Goal: Task Accomplishment & Management: Use online tool/utility

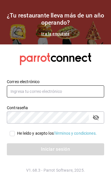
click at [77, 97] on input "text" at bounding box center [56, 91] width 98 height 12
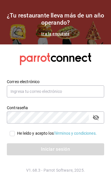
click at [78, 110] on div "Contraseña Contraseña" at bounding box center [52, 110] width 105 height 25
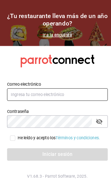
click at [87, 97] on input "text" at bounding box center [56, 91] width 98 height 12
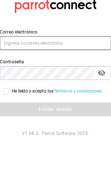
click at [82, 85] on input "text" at bounding box center [56, 91] width 98 height 12
type input "pickup.apagados@gmail.com"
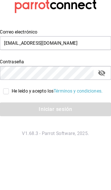
scroll to position [23, 0]
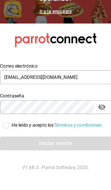
click at [10, 131] on input "He leído y acepto los Términos y condiciones." at bounding box center [12, 133] width 5 height 5
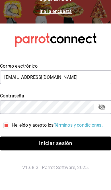
scroll to position [23, 0]
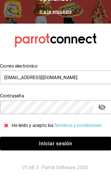
click at [10, 131] on input "He leído y acepto los Términos y condiciones." at bounding box center [12, 133] width 5 height 5
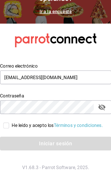
click at [9, 143] on div "Iniciar sesión" at bounding box center [56, 149] width 98 height 12
click at [10, 131] on input "He leído y acepto los Términos y condiciones." at bounding box center [12, 133] width 5 height 5
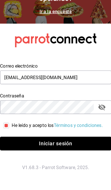
click at [10, 131] on input "He leído y acepto los Términos y condiciones." at bounding box center [12, 133] width 5 height 5
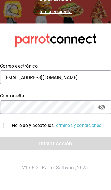
click at [13, 143] on div "Iniciar sesión" at bounding box center [56, 149] width 98 height 12
click at [10, 131] on input "He leído y acepto los Términos y condiciones." at bounding box center [12, 133] width 5 height 5
checkbox input "true"
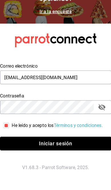
click at [9, 143] on button "Iniciar sesión" at bounding box center [56, 149] width 98 height 12
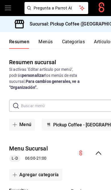
click at [103, 148] on div "Menu Sucursal L-D 06:00 - 21:00" at bounding box center [55, 152] width 111 height 27
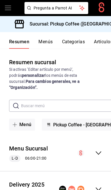
click at [101, 149] on icon "collapse-menu-row" at bounding box center [98, 152] width 7 height 7
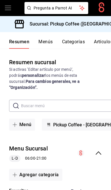
click at [102, 149] on icon "collapse-menu-row" at bounding box center [98, 152] width 7 height 7
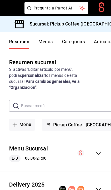
scroll to position [23, 0]
click at [100, 176] on div "Delivery 2025 [PERSON_NAME] 08:00 - 20:30" at bounding box center [55, 189] width 111 height 27
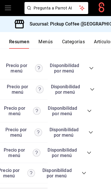
scroll to position [0, 63]
click at [85, 172] on icon "collapse-category-row" at bounding box center [85, 173] width 4 height 2
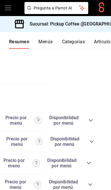
scroll to position [0, 64]
click at [89, 160] on span "collapse-category-row" at bounding box center [89, 162] width 5 height 5
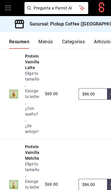
scroll to position [1894, 0]
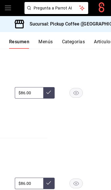
click at [78, 97] on rect "button" at bounding box center [76, 92] width 13 height 9
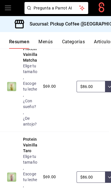
scroll to position [1990, 0]
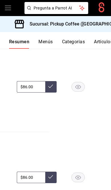
click at [78, 91] on rect "button" at bounding box center [78, 86] width 13 height 9
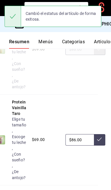
scroll to position [2054, 0]
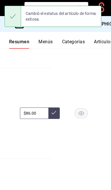
click at [80, 117] on rect "button" at bounding box center [81, 112] width 13 height 9
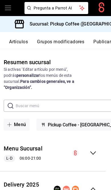
scroll to position [0, 86]
click at [99, 41] on button "Publicar" at bounding box center [103, 44] width 18 height 10
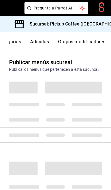
scroll to position [0, 86]
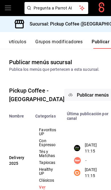
click at [78, 97] on span "Publicar menús" at bounding box center [93, 94] width 32 height 5
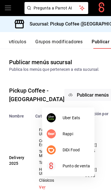
click at [78, 150] on span "DiDi Food" at bounding box center [76, 150] width 27 height 6
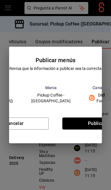
click at [87, 129] on button "Publicar" at bounding box center [97, 123] width 69 height 12
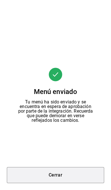
click at [80, 176] on button "Cerrar" at bounding box center [56, 175] width 98 height 16
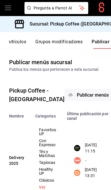
click at [81, 97] on span "Publicar menús" at bounding box center [93, 94] width 32 height 5
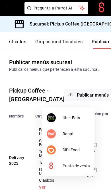
click at [82, 116] on span "Uber Eats" at bounding box center [76, 118] width 27 height 6
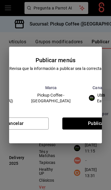
click at [95, 121] on button "Publicar" at bounding box center [97, 123] width 69 height 12
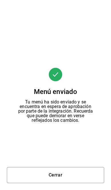
click at [69, 173] on button "Cerrar" at bounding box center [56, 175] width 98 height 16
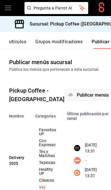
click at [94, 27] on div "Sucursal: Pickup Coffee ([GEOGRAPHIC_DATA])" at bounding box center [73, 24] width 136 height 16
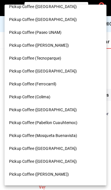
scroll to position [216, 0]
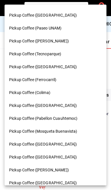
click at [63, 77] on div "Pickup Coffee (Ferrocarril)" at bounding box center [55, 80] width 93 height 6
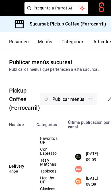
scroll to position [0, 0]
click at [21, 39] on button "Resumen" at bounding box center [19, 44] width 20 height 10
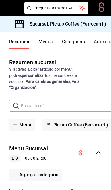
click at [101, 149] on icon "collapse-menu-row" at bounding box center [98, 152] width 7 height 7
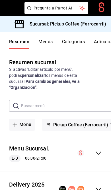
click at [100, 185] on icon "collapse-menu-row" at bounding box center [98, 188] width 7 height 7
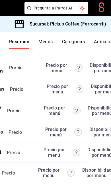
scroll to position [0, 61]
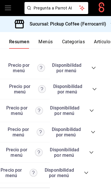
click at [89, 170] on icon "collapse-category-row" at bounding box center [86, 172] width 5 height 5
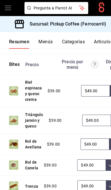
scroll to position [1735, 0]
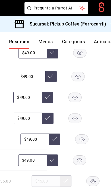
click at [75, 93] on rect "button" at bounding box center [75, 97] width 13 height 9
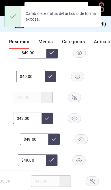
scroll to position [0, 64]
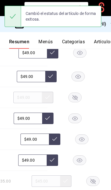
click at [79, 113] on rect "button" at bounding box center [75, 117] width 13 height 9
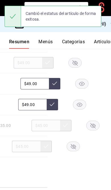
scroll to position [1790, 0]
click at [75, 142] on rect "button" at bounding box center [73, 146] width 13 height 9
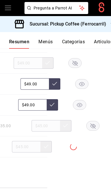
click at [87, 121] on rect "button" at bounding box center [93, 125] width 13 height 9
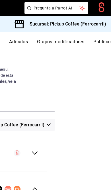
scroll to position [0, 86]
click at [100, 42] on button "Publicar" at bounding box center [103, 44] width 18 height 10
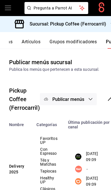
scroll to position [0, 86]
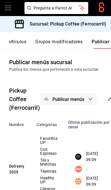
click at [81, 101] on span "Publicar menús" at bounding box center [69, 98] width 32 height 5
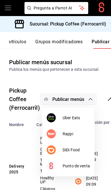
click at [78, 148] on span "DiDi Food" at bounding box center [76, 150] width 27 height 6
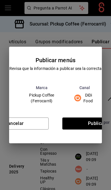
click at [91, 123] on button "Publicar" at bounding box center [97, 123] width 69 height 12
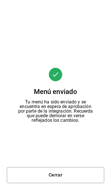
click at [81, 171] on button "Cerrar" at bounding box center [56, 175] width 98 height 16
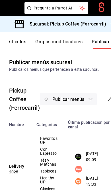
click at [83, 96] on span "Publicar menús" at bounding box center [69, 98] width 32 height 5
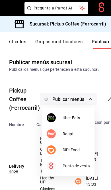
click at [80, 116] on span "Uber Eats" at bounding box center [76, 118] width 27 height 6
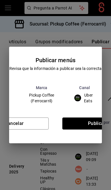
click at [93, 123] on button "Publicar" at bounding box center [97, 123] width 69 height 12
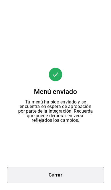
click at [77, 170] on button "Cerrar" at bounding box center [56, 175] width 98 height 16
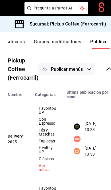
scroll to position [57, 3]
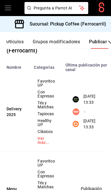
click at [95, 28] on div "Sucursal: Pickup Coffee (Ferrocarril)" at bounding box center [61, 24] width 113 height 16
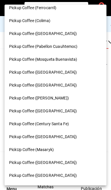
scroll to position [287, 0]
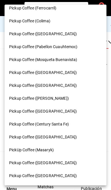
click at [61, 134] on div "Pickup Coffee ([GEOGRAPHIC_DATA])" at bounding box center [55, 137] width 93 height 6
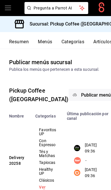
scroll to position [0, 0]
click at [26, 41] on button "Resumen" at bounding box center [19, 44] width 20 height 10
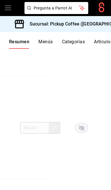
scroll to position [0, 63]
click at [85, 123] on rect "button" at bounding box center [82, 127] width 13 height 9
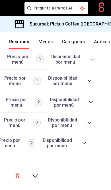
click at [85, 145] on icon "collapse-category-row" at bounding box center [84, 142] width 5 height 5
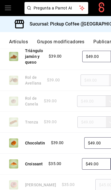
scroll to position [0, 86]
click at [103, 41] on button "Publicar" at bounding box center [103, 44] width 18 height 10
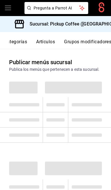
scroll to position [0, 86]
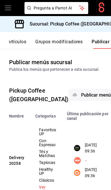
click at [81, 97] on span "Publicar menús" at bounding box center [97, 94] width 32 height 5
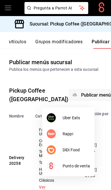
click at [82, 147] on span "DiDi Food" at bounding box center [76, 150] width 27 height 6
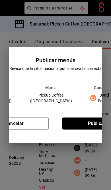
click at [94, 125] on button "Publicar" at bounding box center [97, 123] width 69 height 12
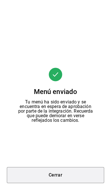
click at [72, 177] on button "Cerrar" at bounding box center [56, 175] width 98 height 16
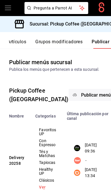
click at [83, 101] on button "Publicar menús" at bounding box center [97, 95] width 57 height 12
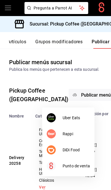
click at [83, 112] on li "Uber Eats" at bounding box center [68, 117] width 53 height 16
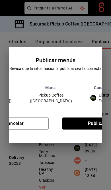
click at [96, 128] on button "Publicar" at bounding box center [97, 123] width 69 height 12
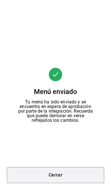
click at [78, 173] on button "Cerrar" at bounding box center [56, 175] width 98 height 16
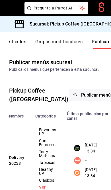
click at [91, 24] on h3 "Sucursal: Pickup Coffee ([GEOGRAPHIC_DATA])" at bounding box center [77, 24] width 104 height 7
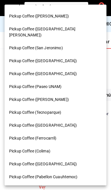
scroll to position [155, 0]
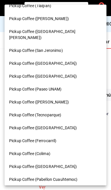
click at [63, 163] on div "Pickup Coffee ([GEOGRAPHIC_DATA])" at bounding box center [55, 166] width 93 height 6
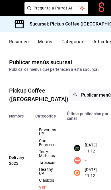
scroll to position [0, 0]
click at [21, 42] on button "Resumen" at bounding box center [19, 44] width 20 height 10
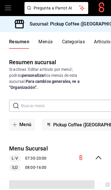
click at [101, 154] on icon "collapse-menu-row" at bounding box center [98, 157] width 7 height 7
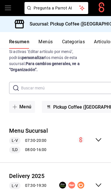
scroll to position [17, 0]
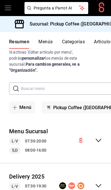
click at [101, 184] on icon "collapse-menu-row" at bounding box center [99, 185] width 6 height 3
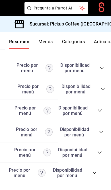
scroll to position [0, 63]
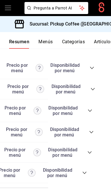
click at [85, 175] on icon "collapse-category-row" at bounding box center [85, 172] width 5 height 5
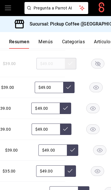
scroll to position [0, 61]
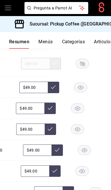
click at [81, 92] on rect "button" at bounding box center [81, 87] width 13 height 9
click at [81, 113] on rect "button" at bounding box center [77, 107] width 13 height 9
click at [80, 134] on rect "button" at bounding box center [77, 128] width 13 height 9
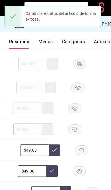
click at [81, 68] on rect "button" at bounding box center [79, 63] width 13 height 9
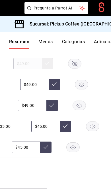
scroll to position [0, 64]
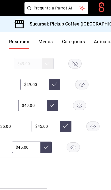
click at [78, 152] on rect "button" at bounding box center [73, 146] width 13 height 9
click at [87, 131] on rect "button" at bounding box center [93, 125] width 13 height 9
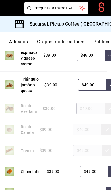
scroll to position [0, 86]
click at [101, 39] on button "Publicar" at bounding box center [103, 44] width 18 height 10
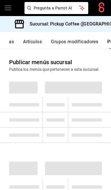
scroll to position [0, 86]
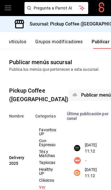
click at [81, 97] on span "Publicar menús" at bounding box center [97, 94] width 32 height 5
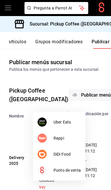
click at [72, 154] on span "DiDi Food" at bounding box center [67, 154] width 27 height 6
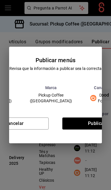
click at [87, 129] on button "Publicar" at bounding box center [97, 123] width 69 height 12
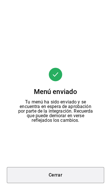
click at [72, 175] on button "Cerrar" at bounding box center [56, 175] width 98 height 16
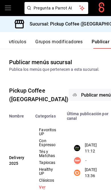
click at [81, 97] on span "Publicar menús" at bounding box center [97, 94] width 32 height 5
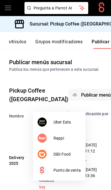
click at [74, 118] on li "Uber Eats" at bounding box center [59, 122] width 53 height 16
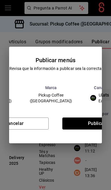
click at [93, 123] on button "Publicar" at bounding box center [97, 123] width 69 height 12
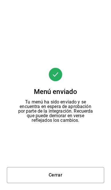
click at [82, 179] on button "Cerrar" at bounding box center [56, 175] width 98 height 16
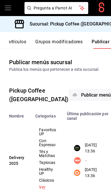
click at [99, 22] on h3 "Sucursal: Pickup Coffee ([GEOGRAPHIC_DATA])" at bounding box center [77, 24] width 104 height 7
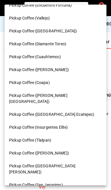
scroll to position [21, 0]
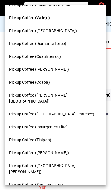
click at [63, 44] on span "Pickup Coffee (Diamante Toreo)" at bounding box center [37, 44] width 57 height 6
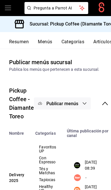
scroll to position [0, 0]
click at [23, 41] on button "Resumen" at bounding box center [19, 44] width 20 height 10
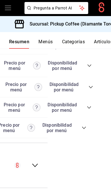
scroll to position [0, 63]
click at [83, 130] on icon "collapse-category-row" at bounding box center [84, 127] width 5 height 5
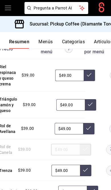
scroll to position [0, 46]
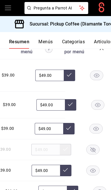
click at [93, 133] on rect "button" at bounding box center [96, 127] width 13 height 9
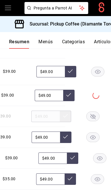
scroll to position [1709, 0]
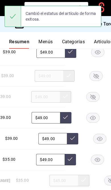
click at [95, 122] on rect "button" at bounding box center [93, 117] width 13 height 9
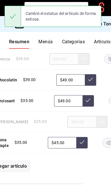
scroll to position [0, 45]
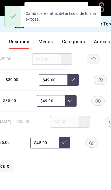
click at [94, 145] on icon "button" at bounding box center [91, 143] width 5 height 4
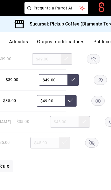
scroll to position [0, 87]
click at [104, 39] on button "Publicar" at bounding box center [103, 44] width 18 height 10
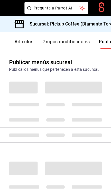
scroll to position [0, 86]
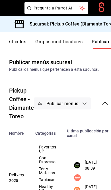
click at [76, 101] on span "Publicar menús" at bounding box center [63, 103] width 32 height 5
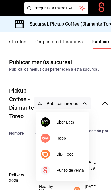
click at [68, 151] on span "DiDi Food" at bounding box center [70, 154] width 27 height 6
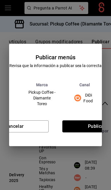
click at [95, 123] on button "Publicar" at bounding box center [97, 126] width 69 height 12
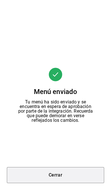
click at [62, 174] on button "Cerrar" at bounding box center [56, 175] width 98 height 16
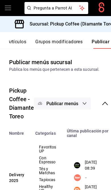
click at [72, 101] on span "Publicar menús" at bounding box center [63, 103] width 32 height 5
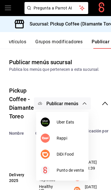
click at [69, 119] on span "Uber Eats" at bounding box center [70, 122] width 27 height 6
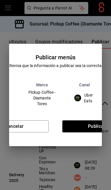
click at [82, 129] on button "Publicar" at bounding box center [97, 126] width 69 height 12
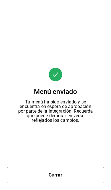
click at [79, 171] on button "Cerrar" at bounding box center [56, 175] width 98 height 16
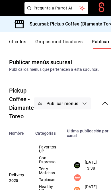
click at [99, 20] on div "Sucursal: Pickup Coffee (Diamante Toreo)" at bounding box center [67, 24] width 124 height 16
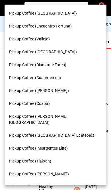
click at [101, 68] on div at bounding box center [55, 95] width 111 height 190
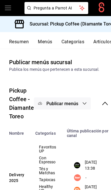
scroll to position [0, 0]
click at [101, 41] on button "Artículos" at bounding box center [103, 44] width 19 height 10
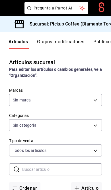
click at [103, 23] on h3 "Sucursal: Pickup Coffee (Diamante Toreo)" at bounding box center [71, 24] width 92 height 7
type input "86ff324f-8928-4aa1-af14-10d65166f3d6"
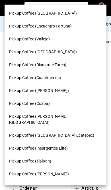
scroll to position [0, 85]
type input "fcb6af82-48f2-443f-85e1-56f491f353a1,b884d122-5ec6-467e-a596-3ab30529e7ae,17cc3…"
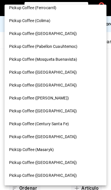
scroll to position [287, 0]
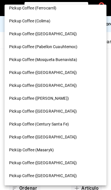
click at [51, 147] on span "PickUp Coffee (Masaryk)" at bounding box center [31, 150] width 45 height 6
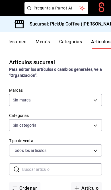
type input "12034366-98f9-44e1-9cfa-4cc784005088,ac8bf7a9-f8b9-4855-ab87-03fe5822791e"
click at [69, 168] on input "text" at bounding box center [62, 168] width 80 height 11
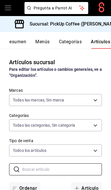
type input "c4b0b8db-d1c5-4185-b096-89ff1571b12a,c11e2521-be33-4b38-9f48-b07fb2300245,0895c…"
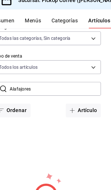
scroll to position [23, 0]
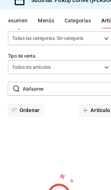
click at [80, 95] on input "Alafajores" at bounding box center [62, 100] width 80 height 11
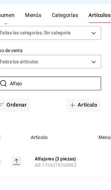
type input "Alfajor"
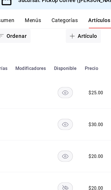
scroll to position [0, 123]
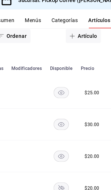
click at [65, 103] on icon "availability-product" at bounding box center [67, 105] width 5 height 4
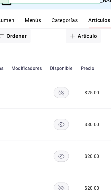
click at [61, 127] on rect "availability-product" at bounding box center [67, 131] width 13 height 9
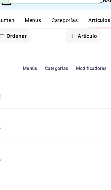
scroll to position [0, 88]
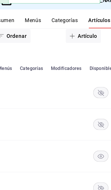
click at [99, 158] on icon "availability-product" at bounding box center [101, 160] width 5 height 4
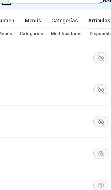
scroll to position [162, 0]
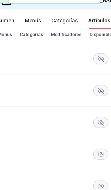
click at [96, 181] on rect "availability-product" at bounding box center [102, 185] width 13 height 9
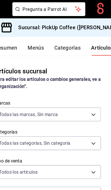
scroll to position [0, 0]
click at [15, 42] on button "Resumen" at bounding box center [19, 44] width 20 height 10
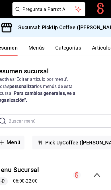
click at [96, 151] on icon "collapse-menu-row" at bounding box center [99, 152] width 6 height 3
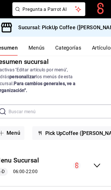
scroll to position [8, 0]
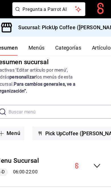
click at [88, 168] on div "Delivery 2025 L-V 06:30 - 21:30 S,D 07:30 - 08:30" at bounding box center [55, 186] width 111 height 36
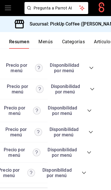
scroll to position [0, 63]
click at [87, 175] on icon "collapse-category-row" at bounding box center [84, 172] width 5 height 5
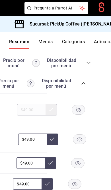
scroll to position [0, 64]
click at [78, 112] on icon "button" at bounding box center [79, 109] width 5 height 5
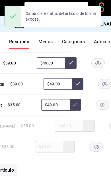
scroll to position [0, 42]
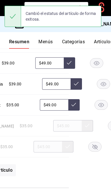
click at [97, 151] on rect "button" at bounding box center [95, 146] width 13 height 9
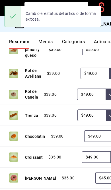
scroll to position [0, 0]
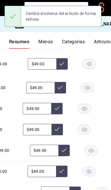
click at [91, 92] on rect "button" at bounding box center [87, 87] width 13 height 9
click at [87, 113] on rect "button" at bounding box center [84, 108] width 13 height 9
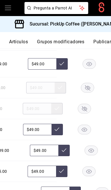
click at [104, 41] on button "Publicar" at bounding box center [103, 44] width 18 height 10
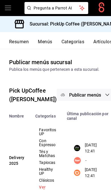
click at [23, 41] on button "Resumen" at bounding box center [19, 44] width 20 height 10
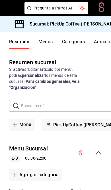
click at [101, 149] on icon "collapse-menu-row" at bounding box center [98, 152] width 7 height 7
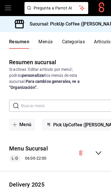
click at [101, 189] on icon "collapse-menu-row" at bounding box center [98, 193] width 7 height 7
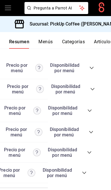
click at [86, 175] on icon "collapse-category-row" at bounding box center [84, 172] width 5 height 5
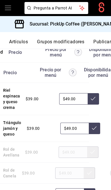
scroll to position [0, 86]
click at [102, 41] on button "Publicar" at bounding box center [103, 44] width 18 height 10
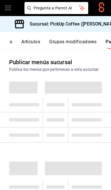
scroll to position [0, 86]
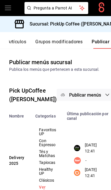
click at [84, 93] on button "Publicar menús" at bounding box center [85, 95] width 57 height 12
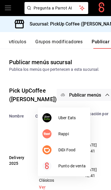
click at [78, 148] on span "DiDi Food" at bounding box center [72, 150] width 27 height 6
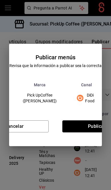
click at [93, 124] on button "Publicar" at bounding box center [97, 126] width 69 height 12
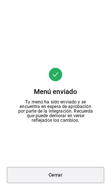
click at [77, 173] on button "Cerrar" at bounding box center [56, 175] width 98 height 16
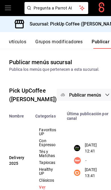
click at [83, 98] on button "Publicar menús" at bounding box center [85, 95] width 57 height 12
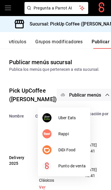
click at [80, 117] on span "Uber Eats" at bounding box center [72, 118] width 27 height 6
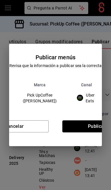
click at [94, 128] on button "Publicar" at bounding box center [97, 126] width 69 height 12
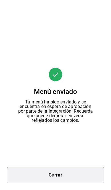
click at [76, 178] on button "Cerrar" at bounding box center [56, 175] width 98 height 16
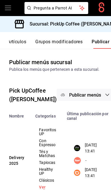
click at [81, 28] on div "Sucursal: PickUp Coffee ([PERSON_NAME])" at bounding box center [68, 24] width 127 height 16
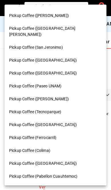
scroll to position [155, 0]
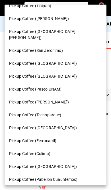
click at [14, 137] on span "Pickup Coffee (Ferrocarril)" at bounding box center [33, 140] width 48 height 6
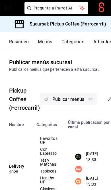
scroll to position [0, 0]
click at [23, 43] on button "Resumen" at bounding box center [19, 44] width 20 height 10
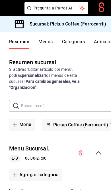
click at [97, 150] on icon "collapse-menu-row" at bounding box center [98, 152] width 7 height 7
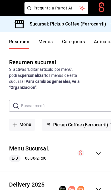
scroll to position [23, 0]
click at [100, 185] on icon "collapse-menu-row" at bounding box center [98, 188] width 7 height 7
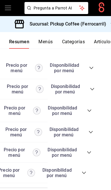
scroll to position [0, 63]
click at [84, 170] on icon "collapse-category-row" at bounding box center [84, 172] width 5 height 5
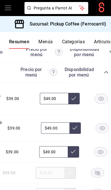
scroll to position [0, 55]
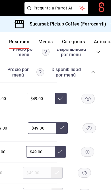
click at [85, 147] on rect "button" at bounding box center [87, 151] width 13 height 9
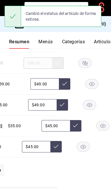
scroll to position [0, 57]
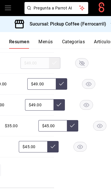
click at [83, 145] on icon "button" at bounding box center [80, 147] width 5 height 4
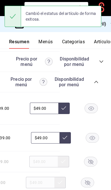
scroll to position [0, 62]
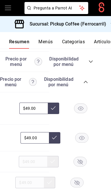
click at [81, 103] on rect "button" at bounding box center [81, 107] width 13 height 9
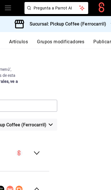
scroll to position [0, 86]
click at [100, 45] on button "Publicar" at bounding box center [103, 44] width 18 height 10
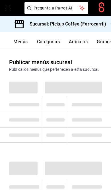
scroll to position [0, 86]
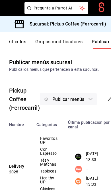
click at [81, 98] on span "Publicar menús" at bounding box center [69, 98] width 32 height 5
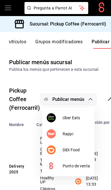
click at [74, 152] on span "DiDi Food" at bounding box center [76, 150] width 27 height 6
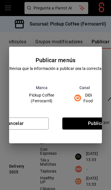
click at [86, 129] on button "Publicar" at bounding box center [97, 123] width 69 height 12
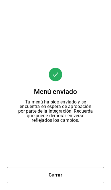
click at [74, 171] on button "Cerrar" at bounding box center [56, 175] width 98 height 16
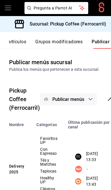
click at [84, 99] on span "Publicar menús" at bounding box center [69, 98] width 32 height 5
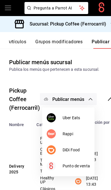
click at [83, 115] on span "Uber Eats" at bounding box center [76, 118] width 27 height 6
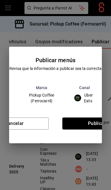
click at [93, 124] on button "Publicar" at bounding box center [97, 123] width 69 height 12
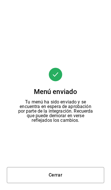
click at [74, 172] on button "Cerrar" at bounding box center [56, 175] width 98 height 16
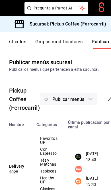
click at [96, 29] on div "Sucursal: Pickup Coffee (Ferrocarril)" at bounding box center [61, 24] width 113 height 16
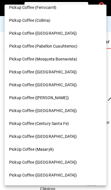
scroll to position [287, 0]
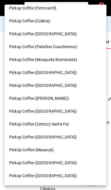
click at [59, 82] on div "Pickup Coffee ([GEOGRAPHIC_DATA])" at bounding box center [55, 85] width 93 height 6
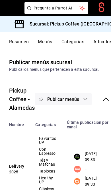
scroll to position [0, 0]
click at [21, 45] on button "Resumen" at bounding box center [19, 44] width 20 height 10
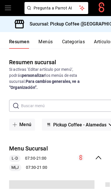
click at [100, 154] on icon "collapse-menu-row" at bounding box center [98, 157] width 7 height 7
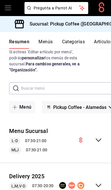
scroll to position [17, 0]
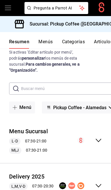
click at [102, 182] on icon "collapse-menu-row" at bounding box center [98, 185] width 7 height 7
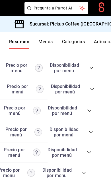
scroll to position [0, 63]
click at [85, 174] on icon "collapse-category-row" at bounding box center [85, 172] width 4 height 2
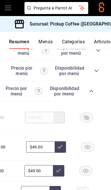
scroll to position [0, 56]
click at [84, 120] on icon "button" at bounding box center [86, 117] width 5 height 5
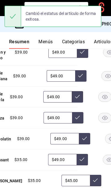
scroll to position [0, 46]
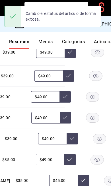
click at [95, 81] on rect "button" at bounding box center [96, 75] width 13 height 9
click at [91, 101] on rect "button" at bounding box center [92, 96] width 13 height 9
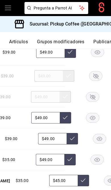
scroll to position [0, 86]
click at [102, 43] on button "Publicar" at bounding box center [103, 44] width 18 height 10
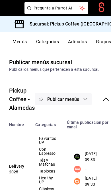
scroll to position [0, 86]
click at [77, 100] on span "Publicar menús" at bounding box center [63, 98] width 32 height 5
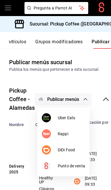
click at [81, 150] on span "DiDi Food" at bounding box center [71, 150] width 27 height 6
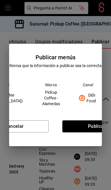
click at [95, 126] on button "Publicar" at bounding box center [97, 126] width 69 height 12
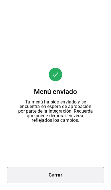
click at [81, 174] on button "Cerrar" at bounding box center [56, 175] width 98 height 16
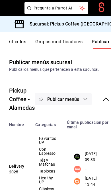
click at [77, 99] on span "Publicar menús" at bounding box center [63, 98] width 32 height 5
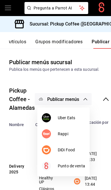
click at [76, 116] on span "Uber Eats" at bounding box center [71, 118] width 27 height 6
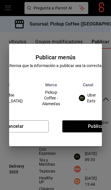
click at [90, 131] on button "Publicar" at bounding box center [97, 126] width 69 height 12
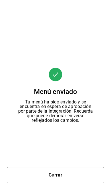
click at [81, 170] on button "Cerrar" at bounding box center [56, 175] width 98 height 16
